Goal: Task Accomplishment & Management: Use online tool/utility

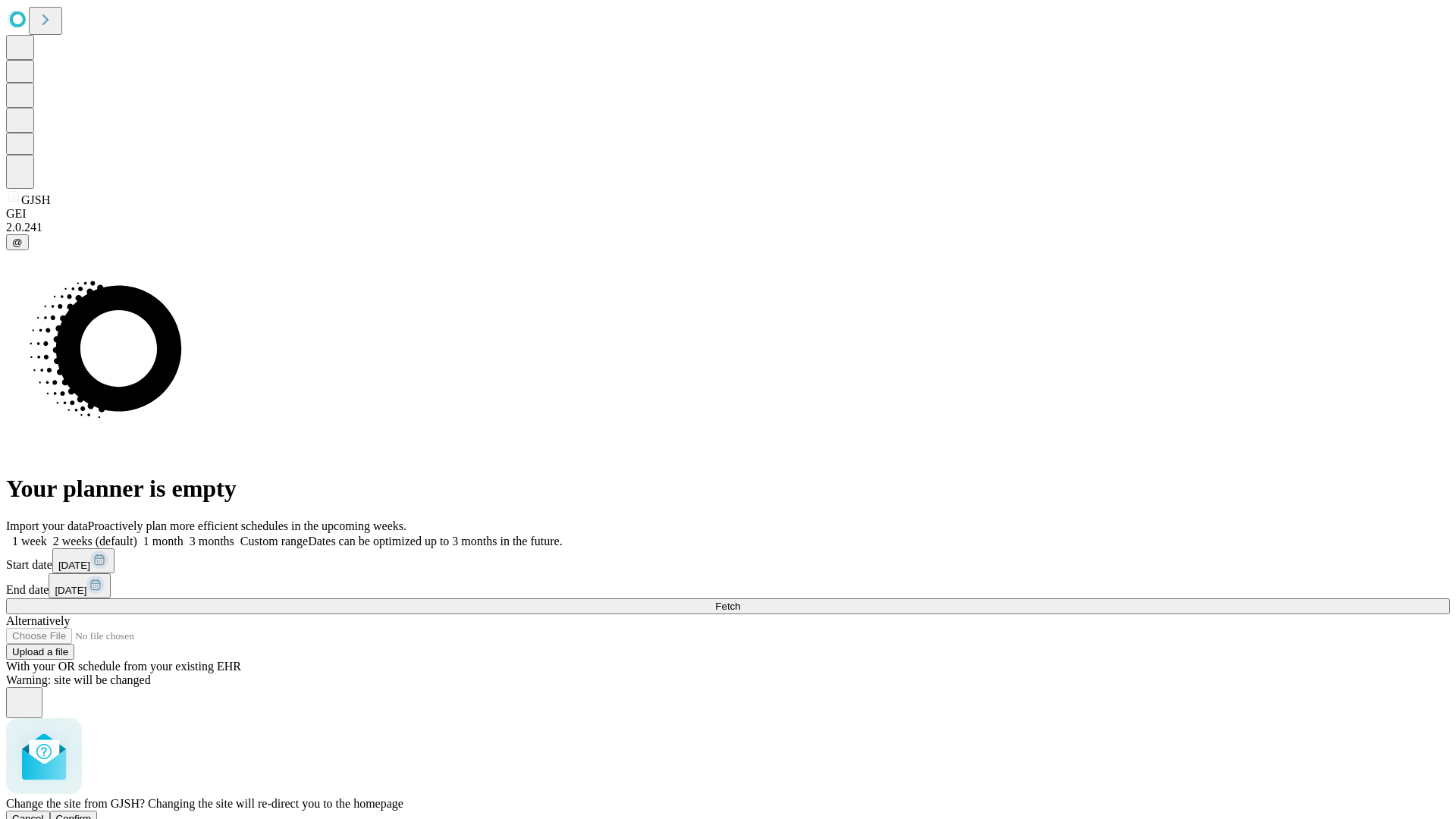
click at [92, 813] on span "Confirm" at bounding box center [74, 818] width 35 height 11
click at [137, 535] on label "2 weeks (default)" at bounding box center [92, 541] width 91 height 13
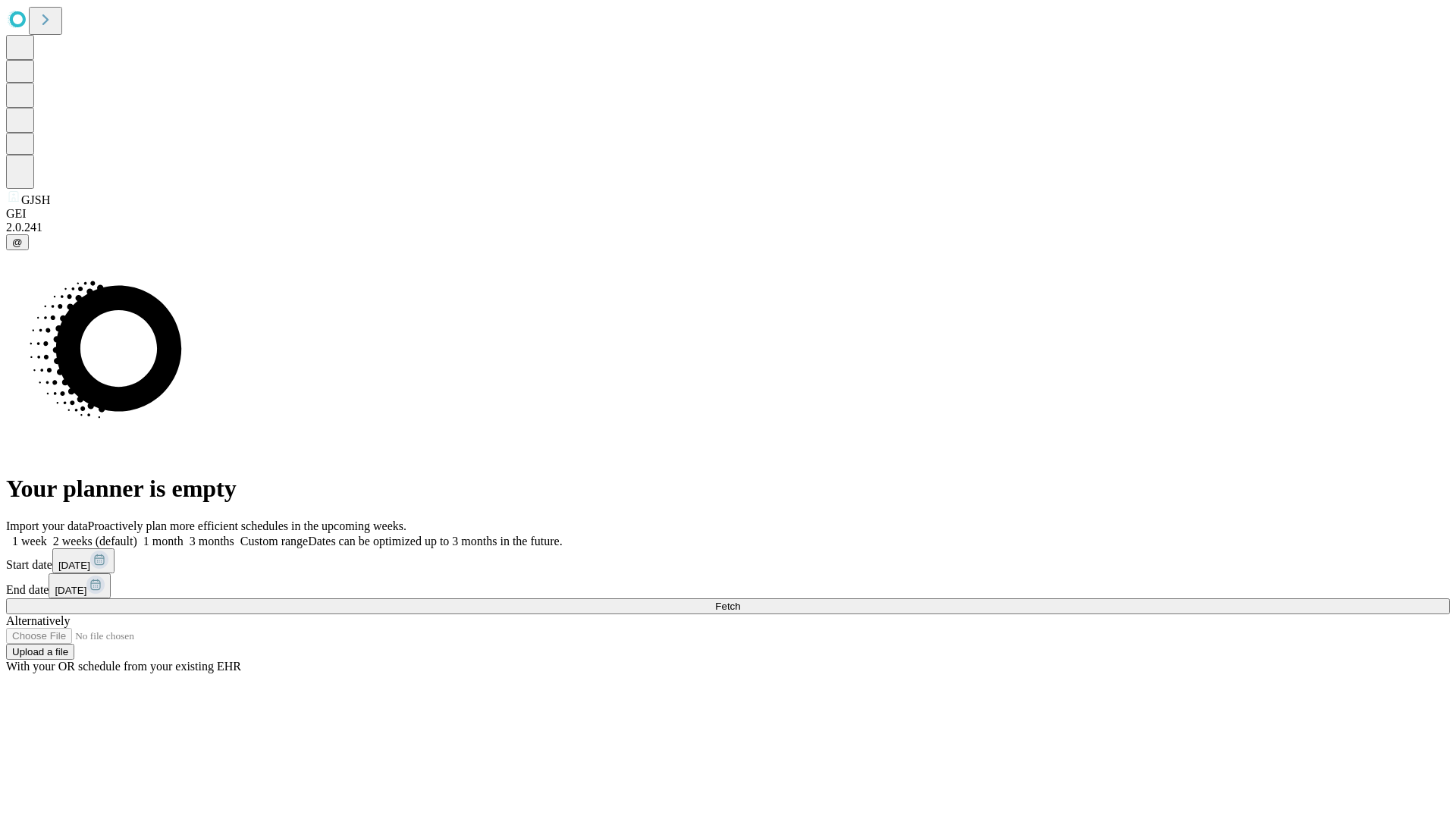
click at [740, 601] on span "Fetch" at bounding box center [727, 606] width 25 height 11
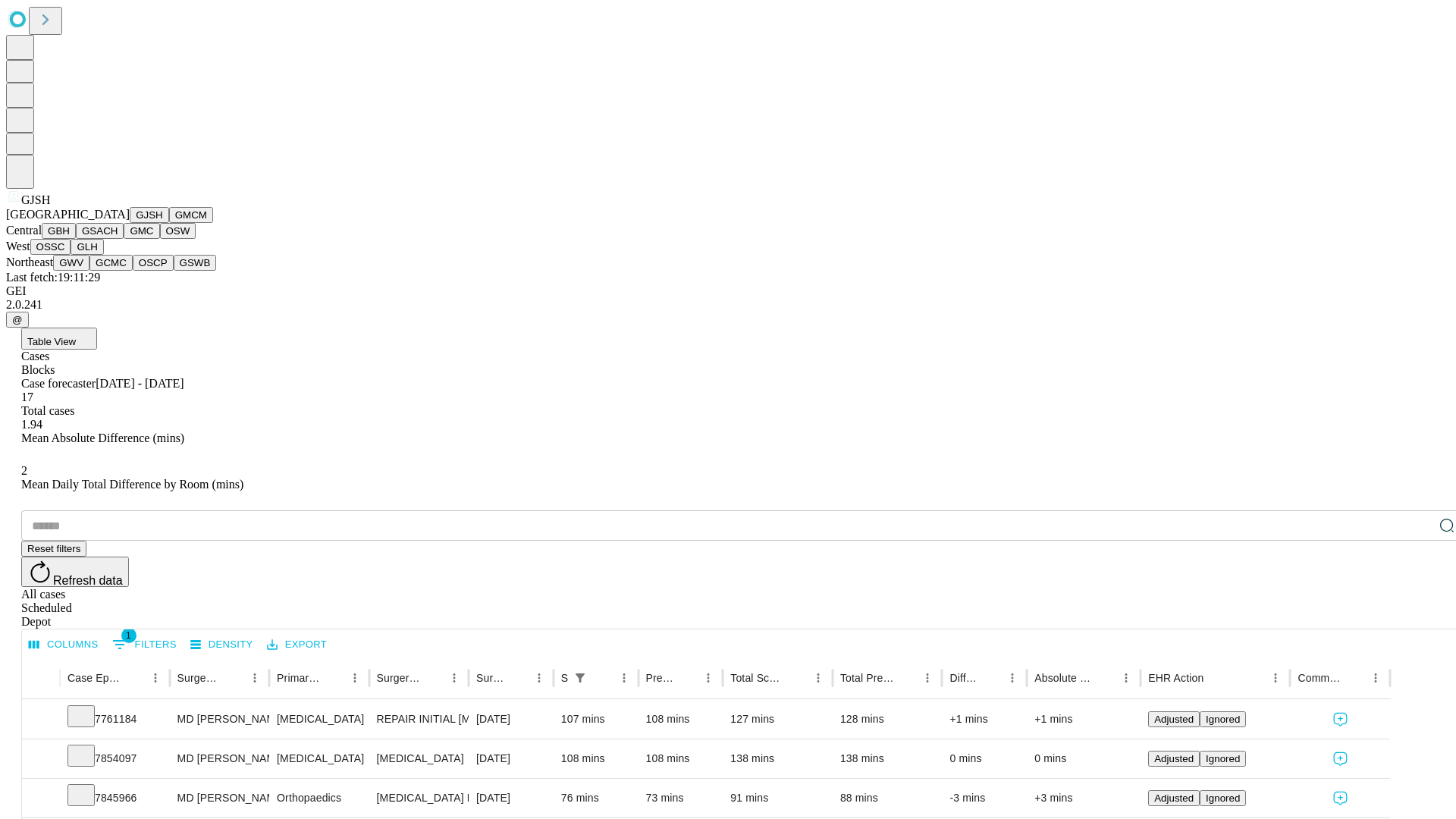
click at [169, 223] on button "GMCM" at bounding box center [191, 215] width 44 height 16
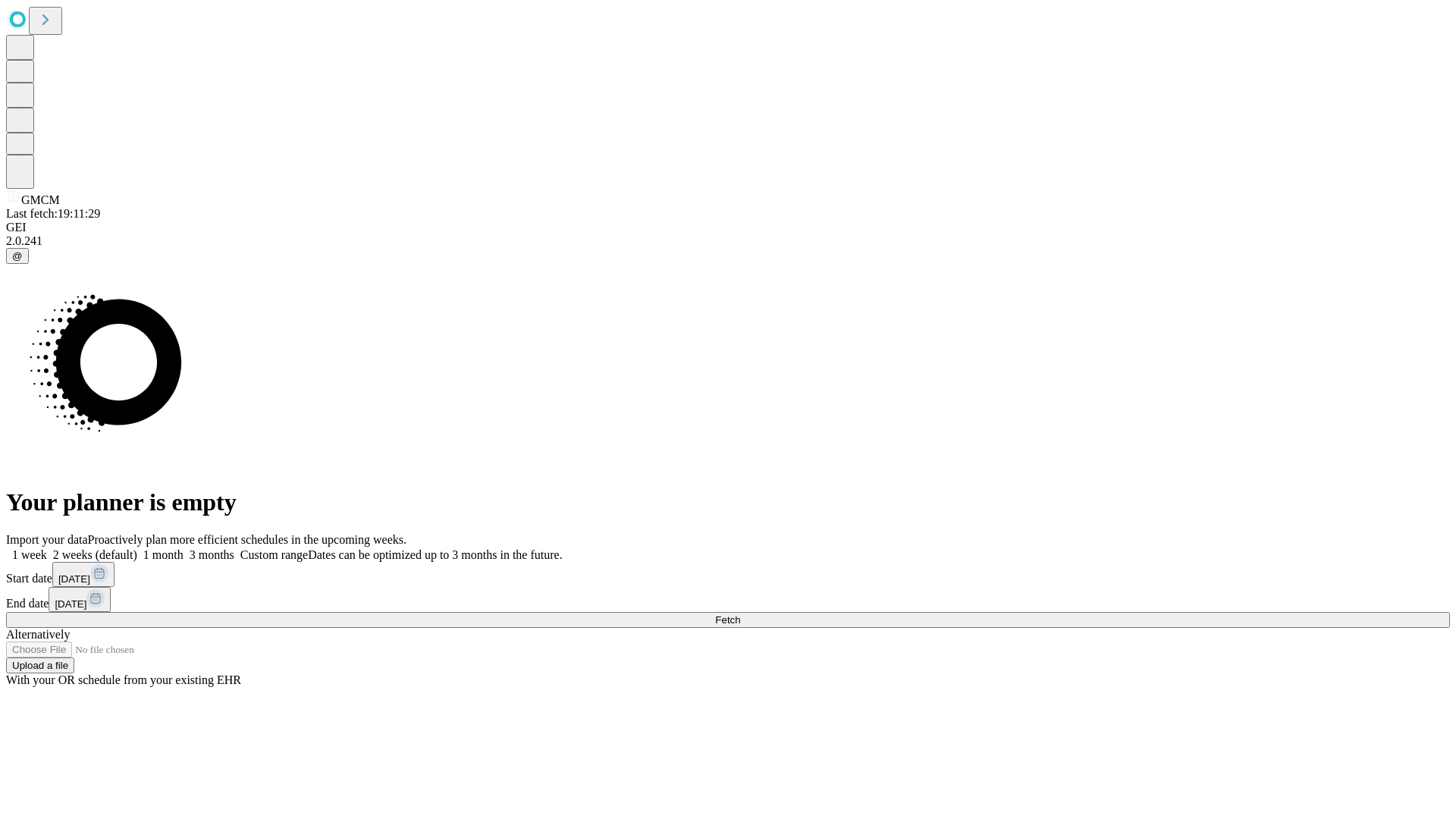
click at [137, 549] on label "2 weeks (default)" at bounding box center [92, 555] width 91 height 13
click at [740, 615] on span "Fetch" at bounding box center [727, 620] width 25 height 11
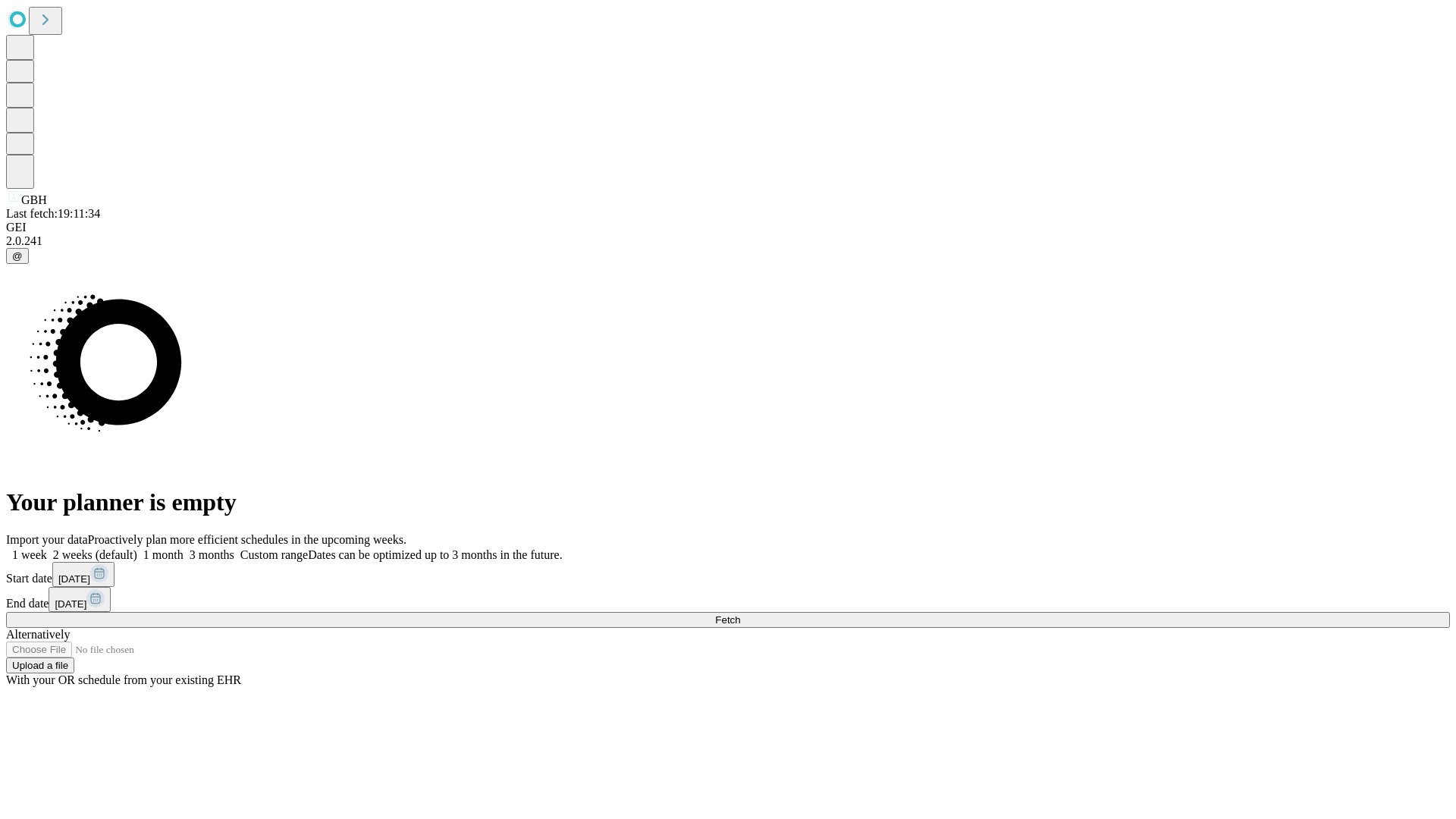
click at [137, 549] on label "2 weeks (default)" at bounding box center [92, 555] width 91 height 13
click at [740, 615] on span "Fetch" at bounding box center [727, 620] width 25 height 11
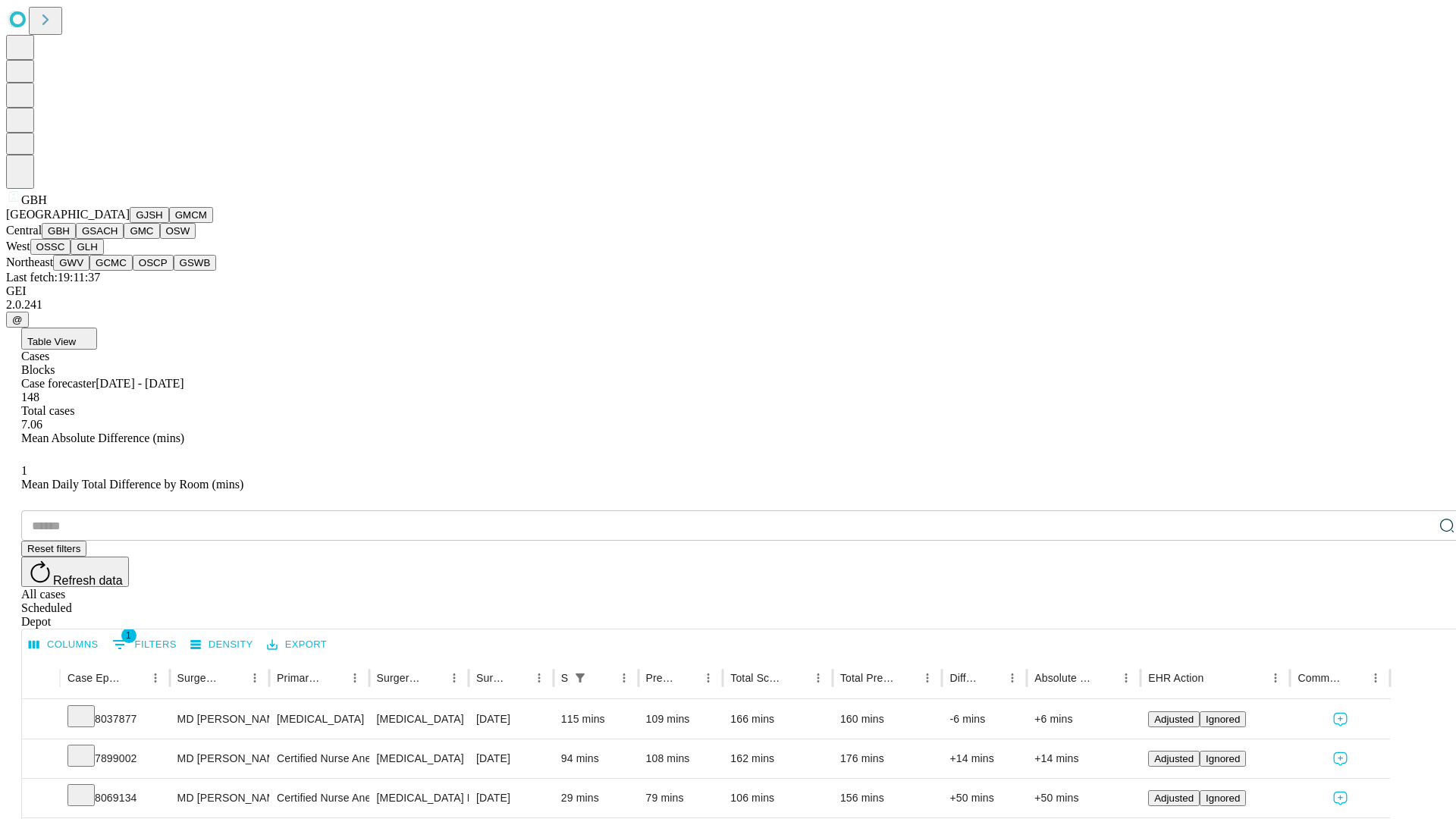
click at [118, 239] on button "GSACH" at bounding box center [99, 231] width 48 height 16
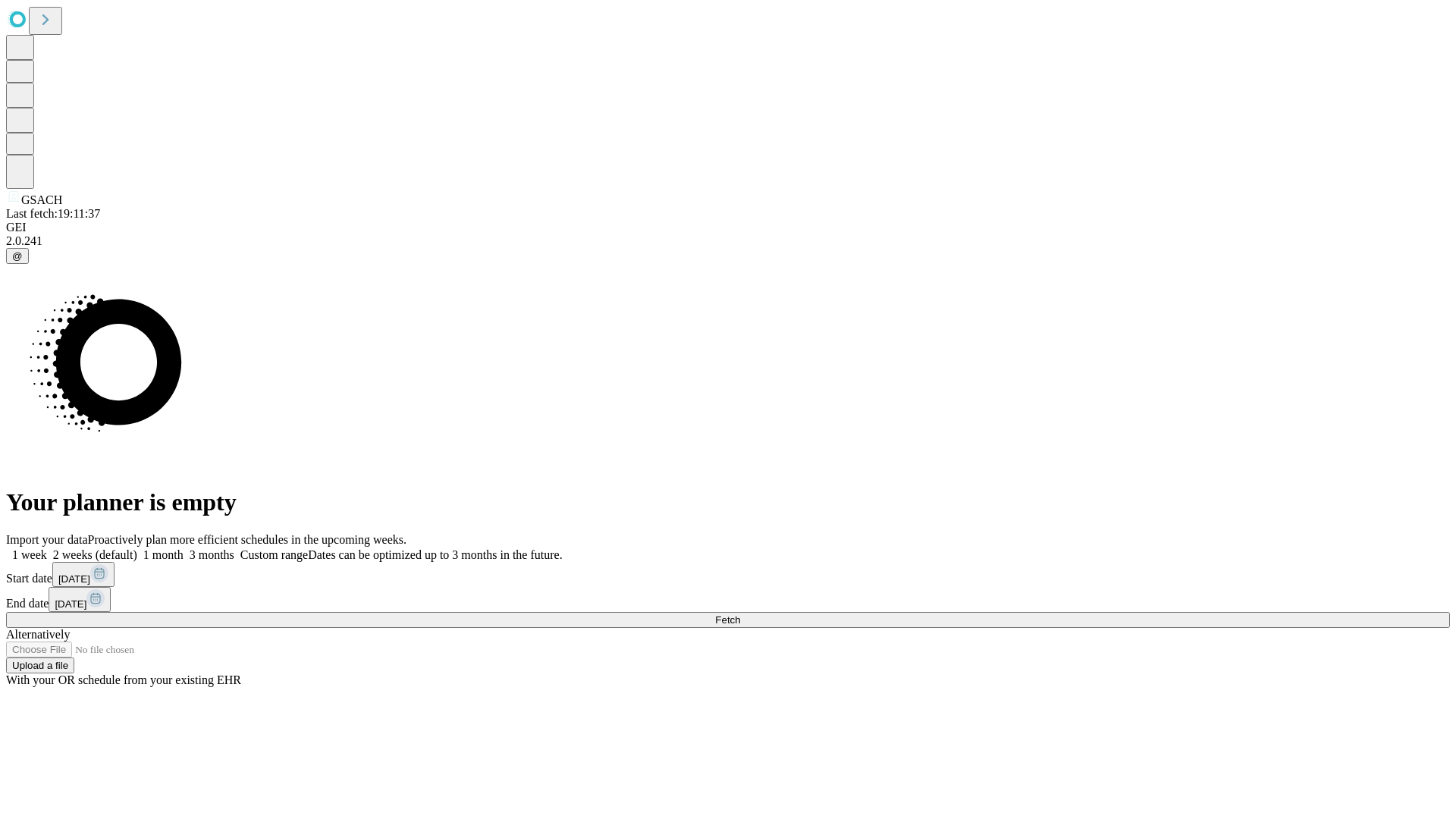
click at [137, 549] on label "2 weeks (default)" at bounding box center [92, 555] width 91 height 13
click at [740, 615] on span "Fetch" at bounding box center [727, 620] width 25 height 11
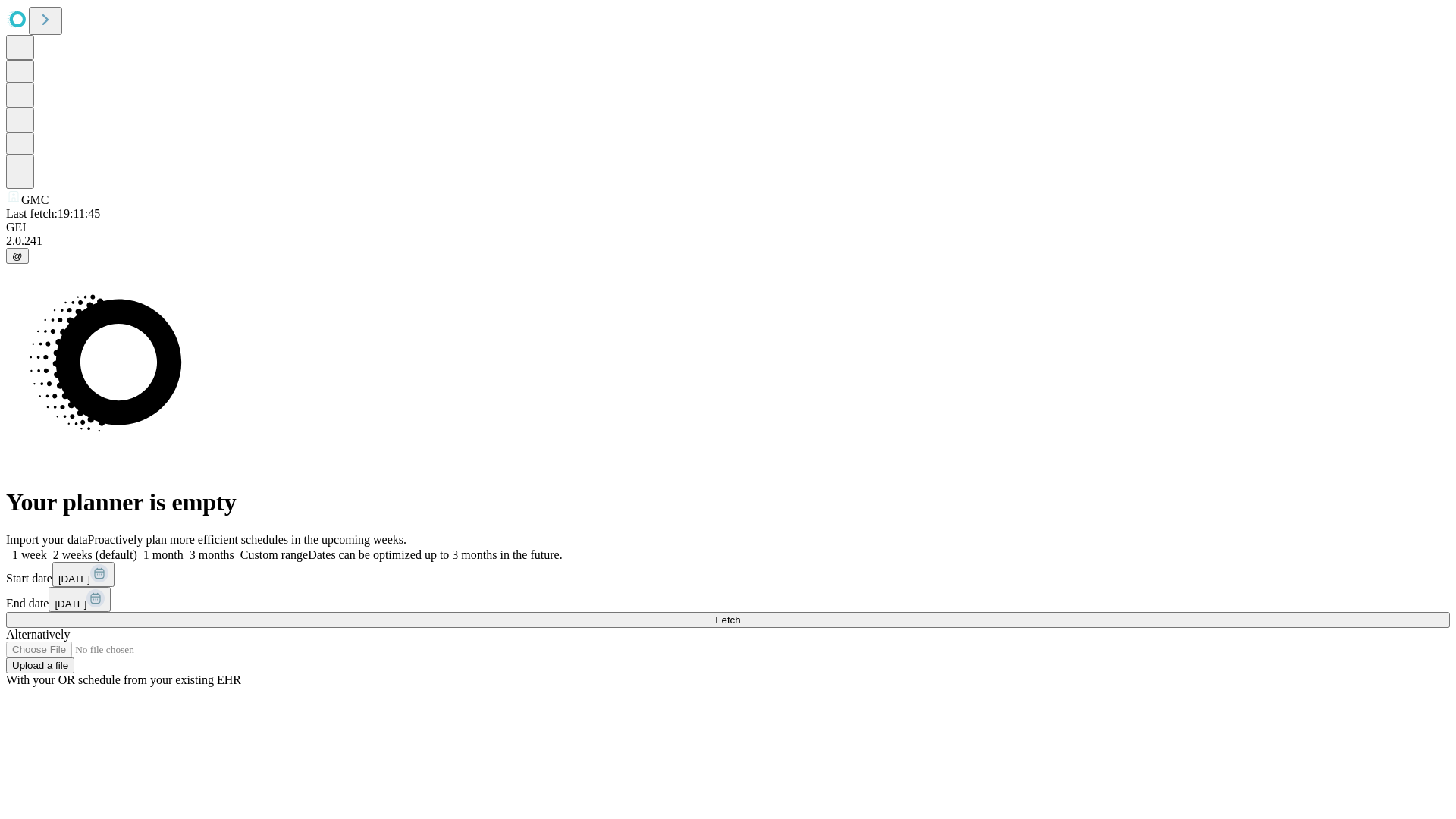
click at [137, 549] on label "2 weeks (default)" at bounding box center [92, 555] width 91 height 13
click at [740, 615] on span "Fetch" at bounding box center [727, 620] width 25 height 11
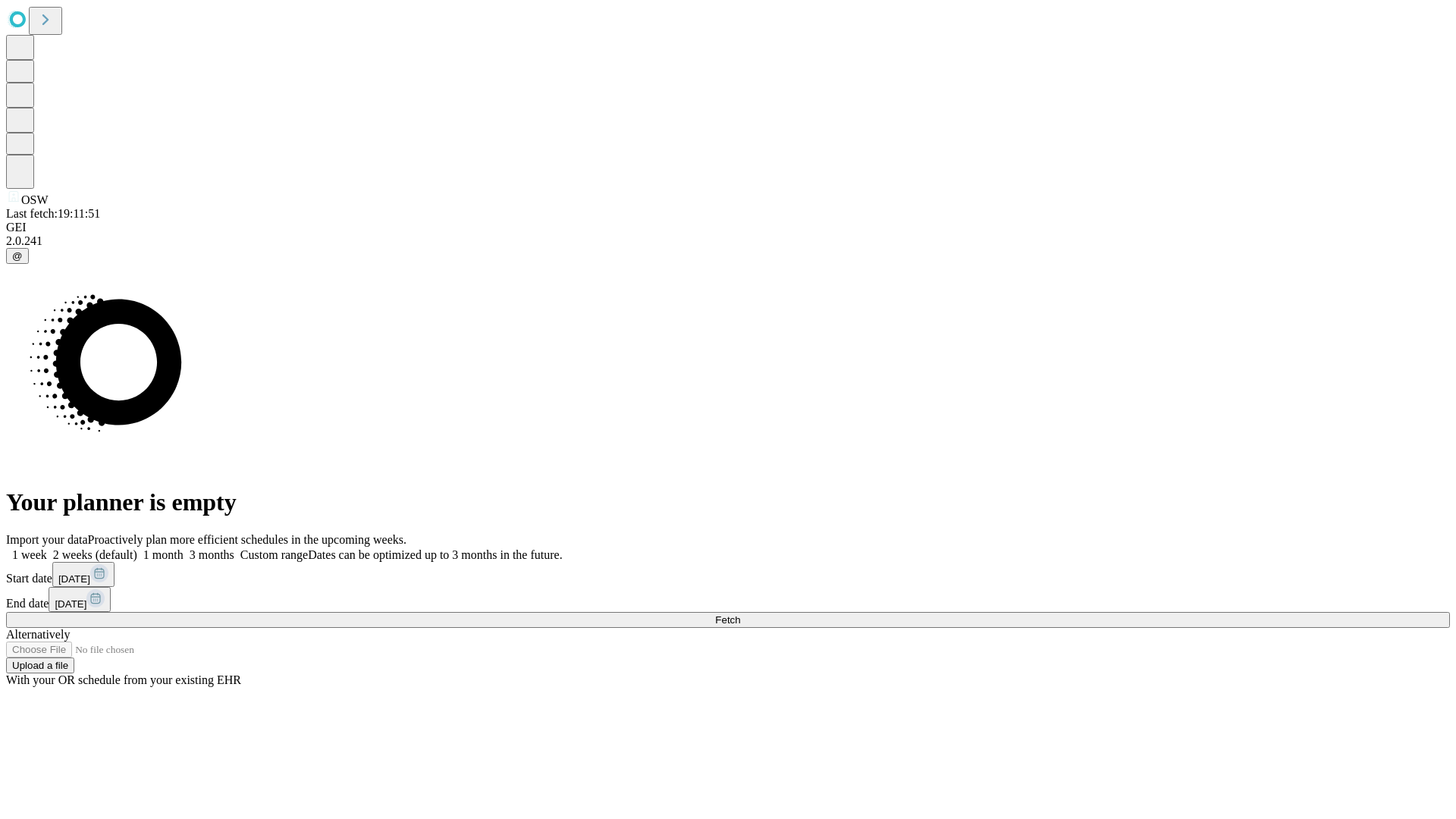
click at [137, 549] on label "2 weeks (default)" at bounding box center [92, 555] width 91 height 13
click at [740, 615] on span "Fetch" at bounding box center [727, 620] width 25 height 11
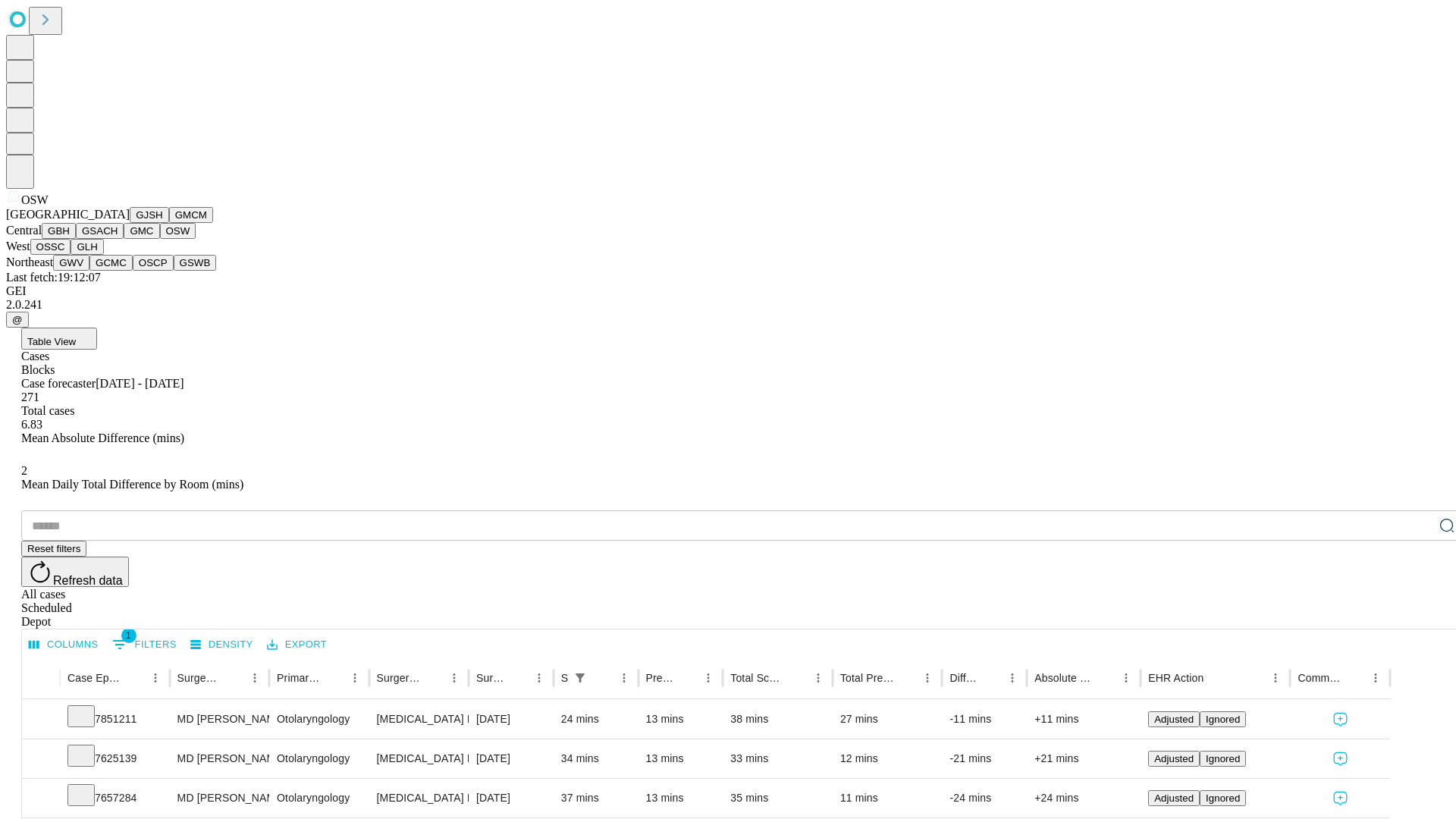
click at [71, 255] on button "OSSC" at bounding box center [50, 247] width 41 height 16
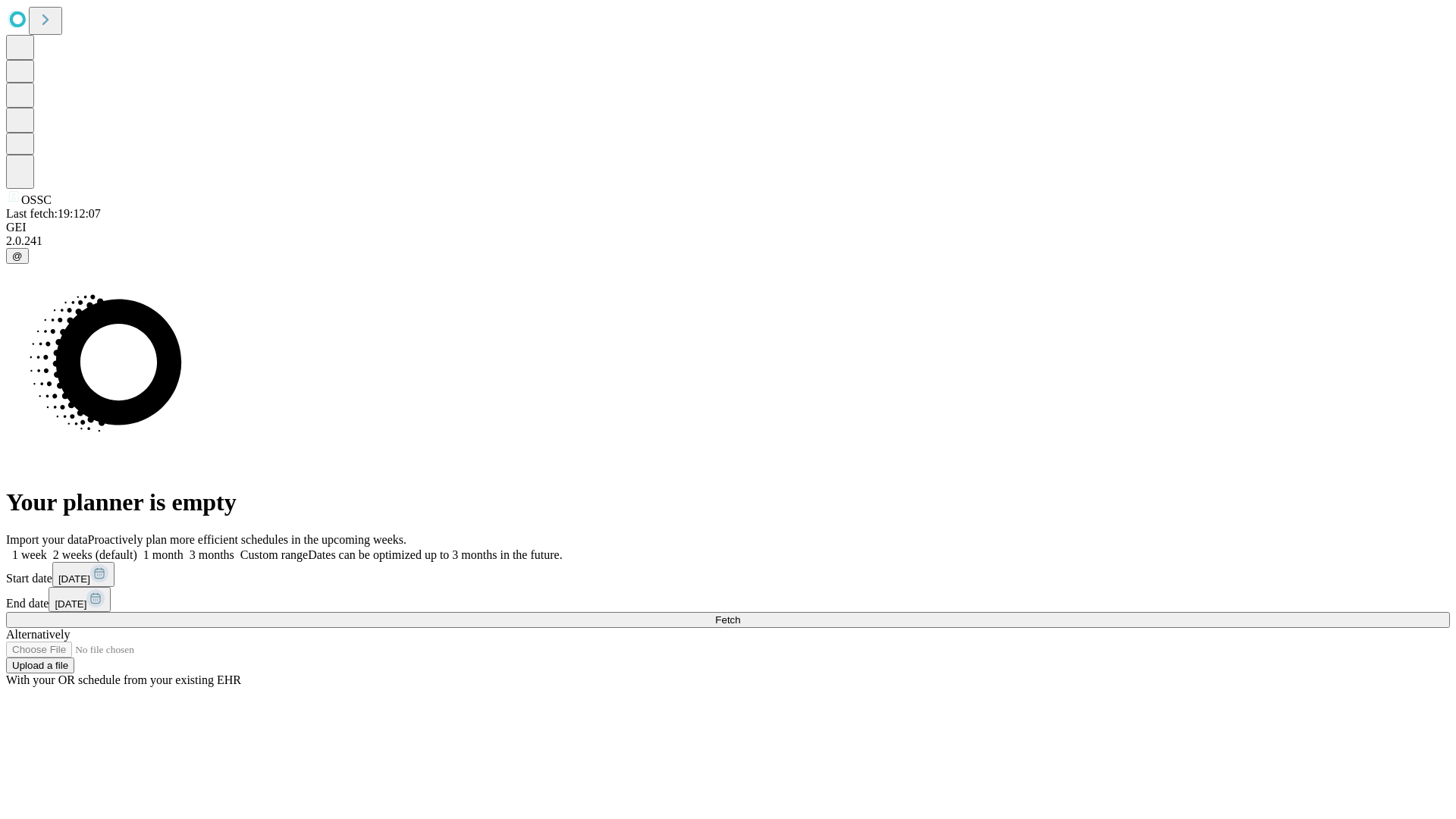
click at [137, 549] on label "2 weeks (default)" at bounding box center [92, 555] width 91 height 13
click at [740, 615] on span "Fetch" at bounding box center [727, 620] width 25 height 11
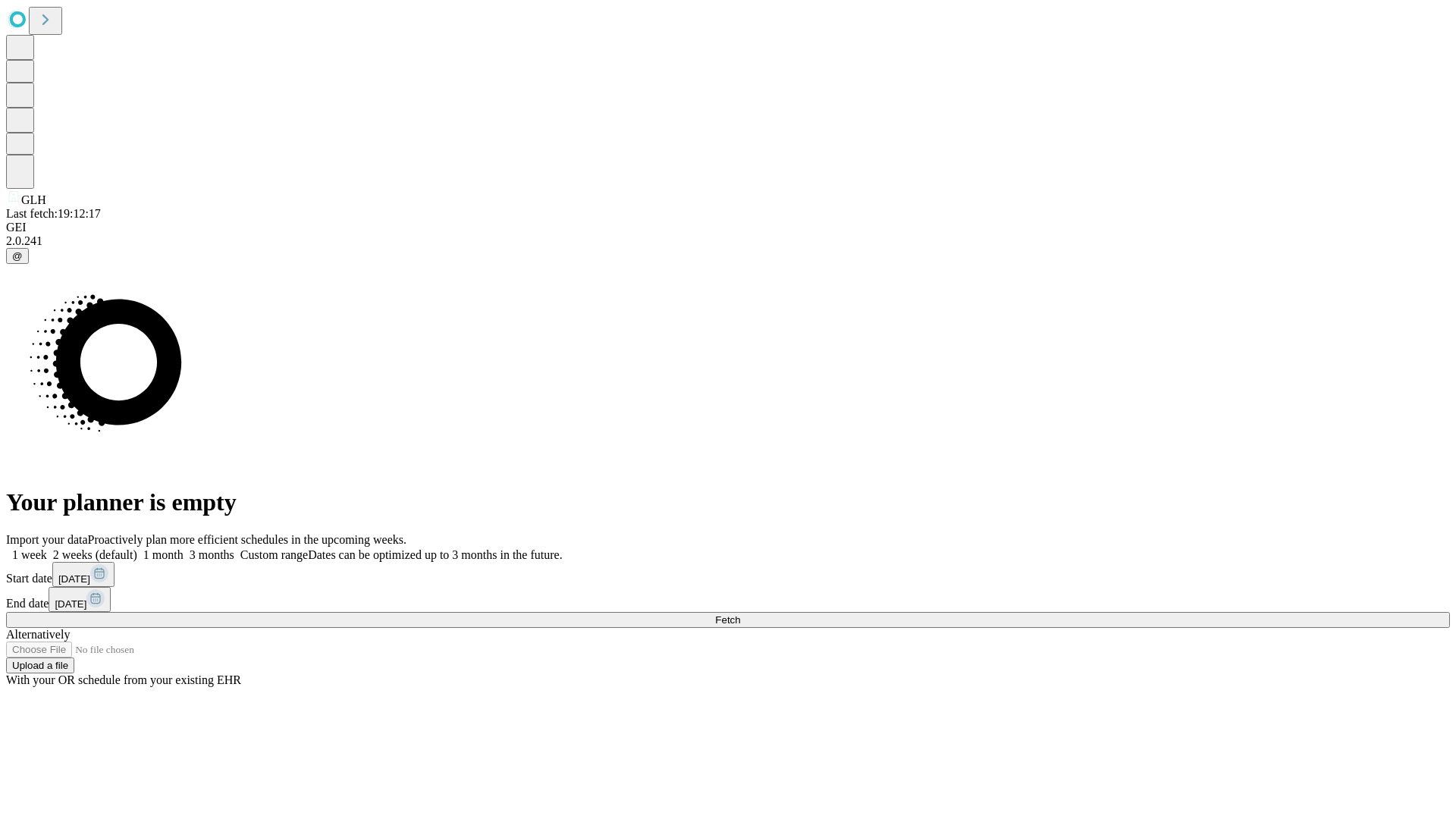
click at [740, 615] on span "Fetch" at bounding box center [727, 620] width 25 height 11
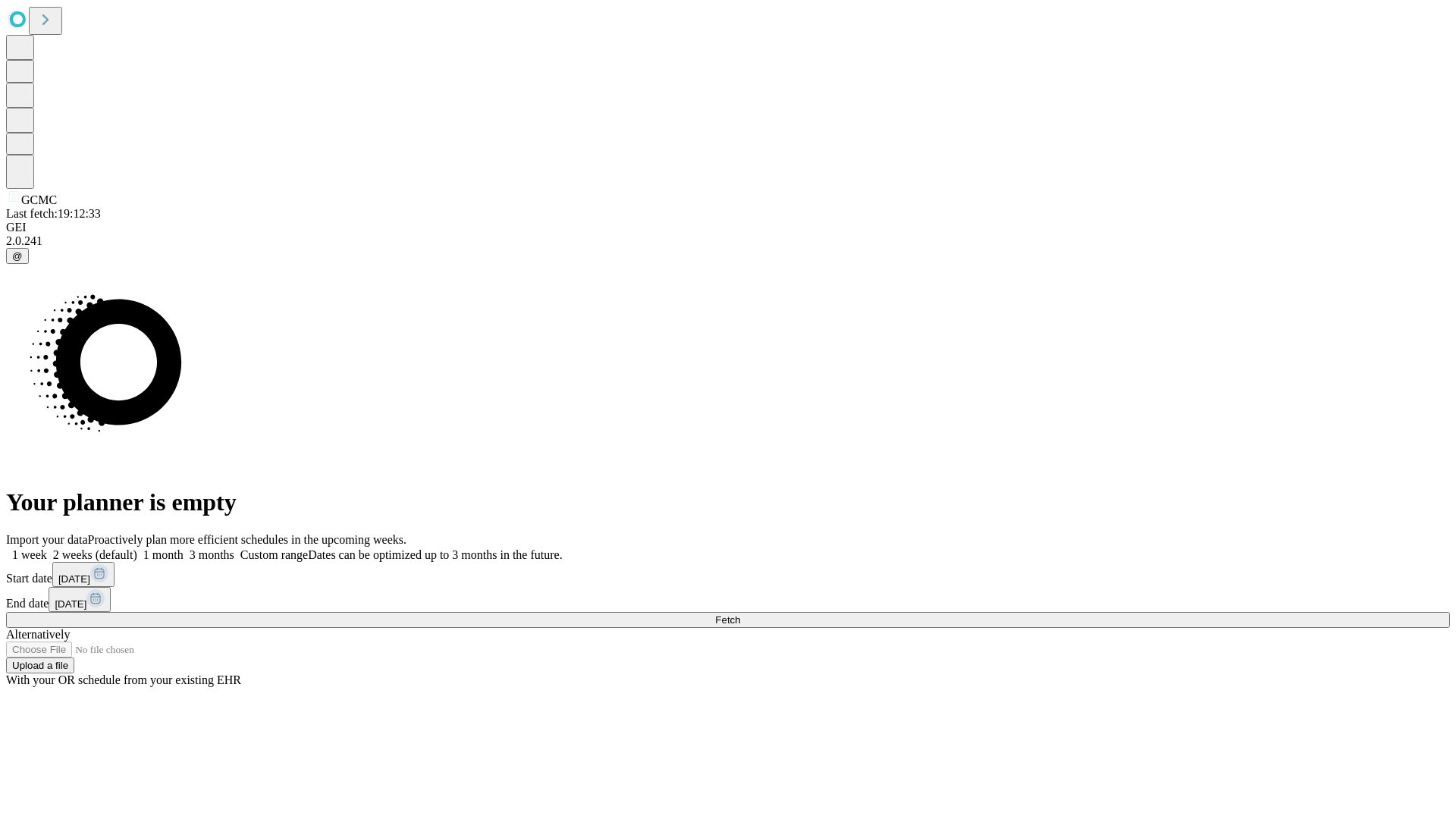
click at [137, 549] on label "2 weeks (default)" at bounding box center [92, 555] width 91 height 13
click at [740, 615] on span "Fetch" at bounding box center [727, 620] width 25 height 11
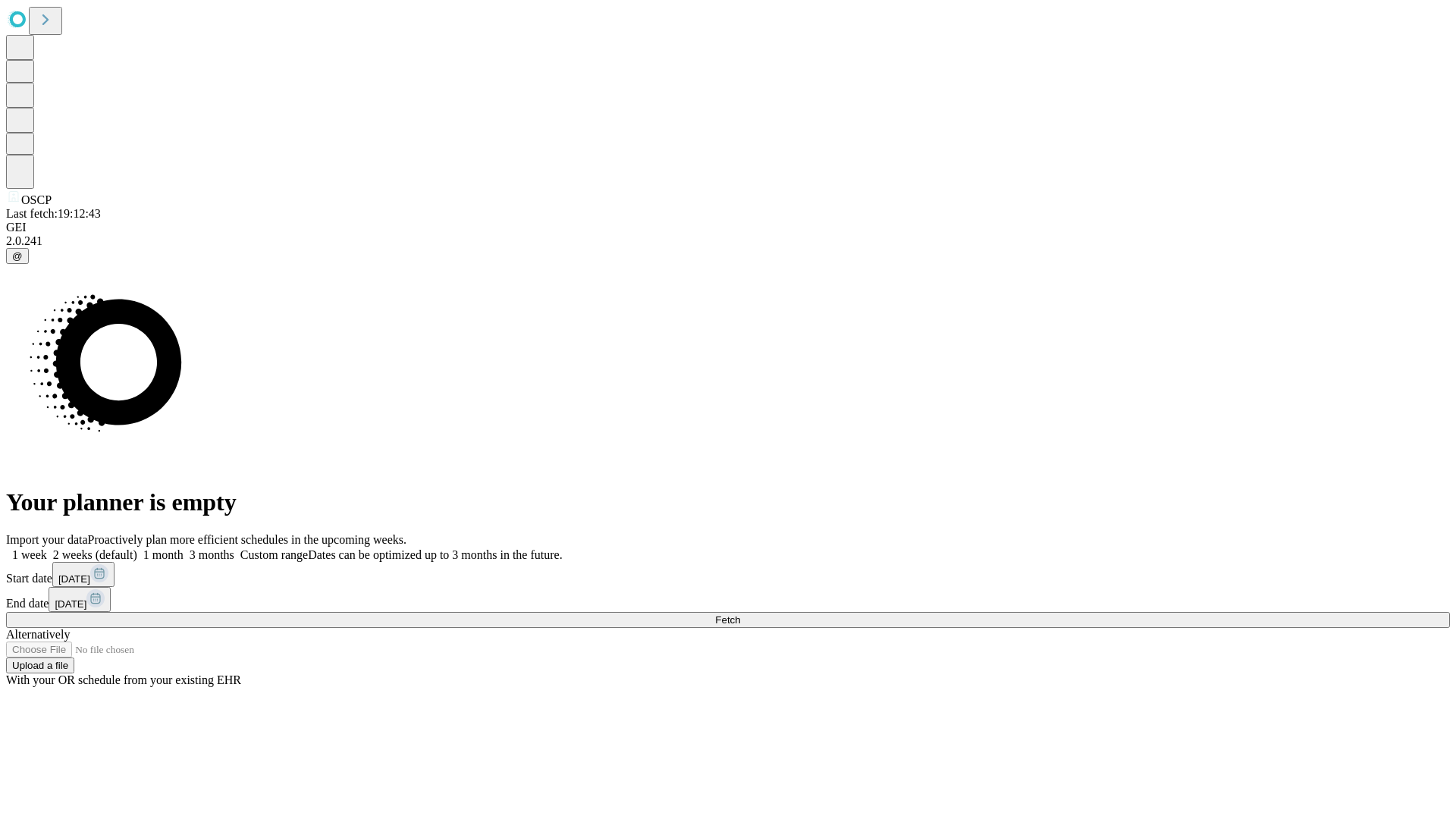
click at [137, 549] on label "2 weeks (default)" at bounding box center [92, 555] width 91 height 13
click at [740, 615] on span "Fetch" at bounding box center [727, 620] width 25 height 11
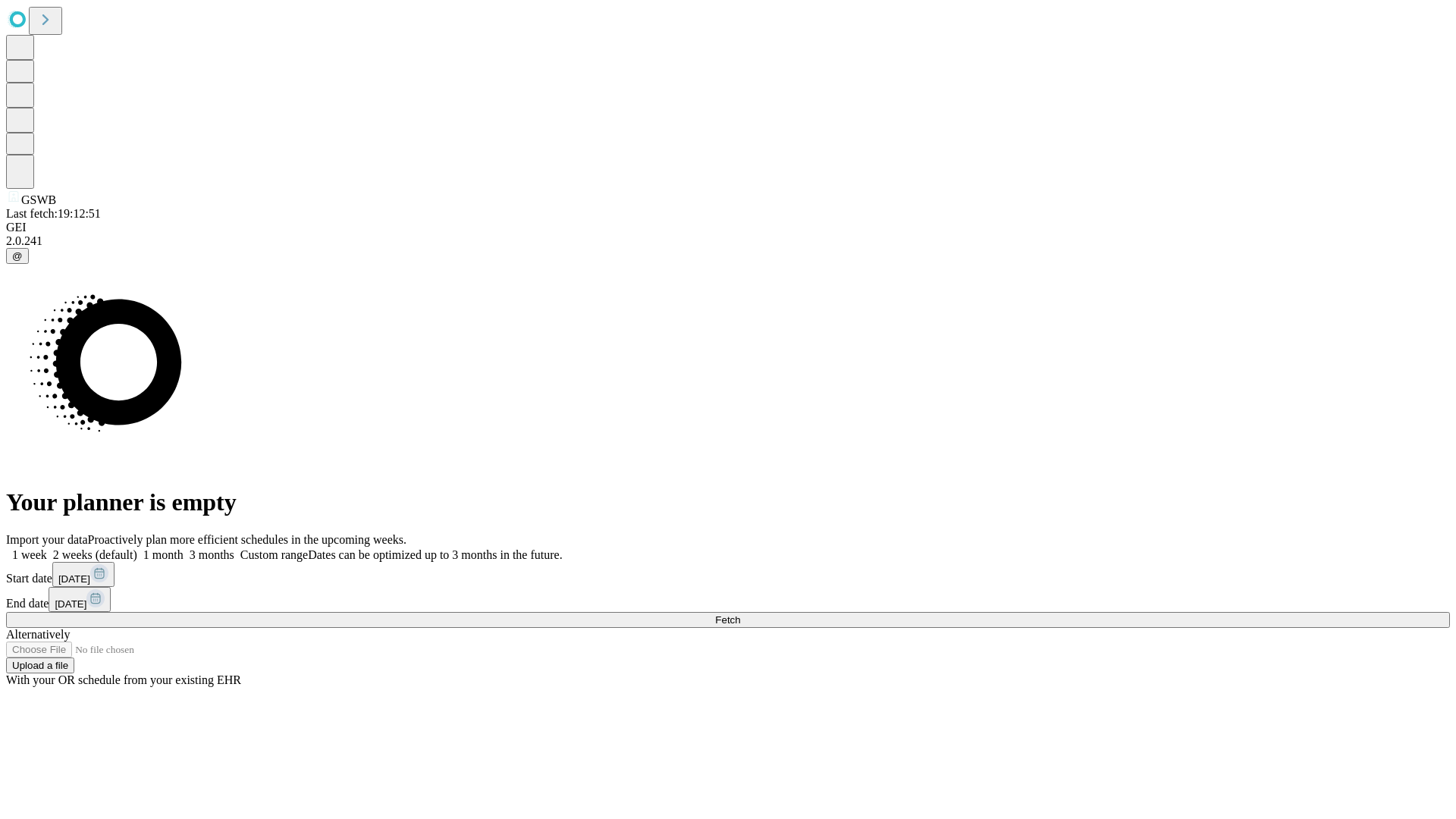
click at [137, 549] on label "2 weeks (default)" at bounding box center [92, 555] width 91 height 13
click at [740, 615] on span "Fetch" at bounding box center [727, 620] width 25 height 11
